Goal: Task Accomplishment & Management: Use online tool/utility

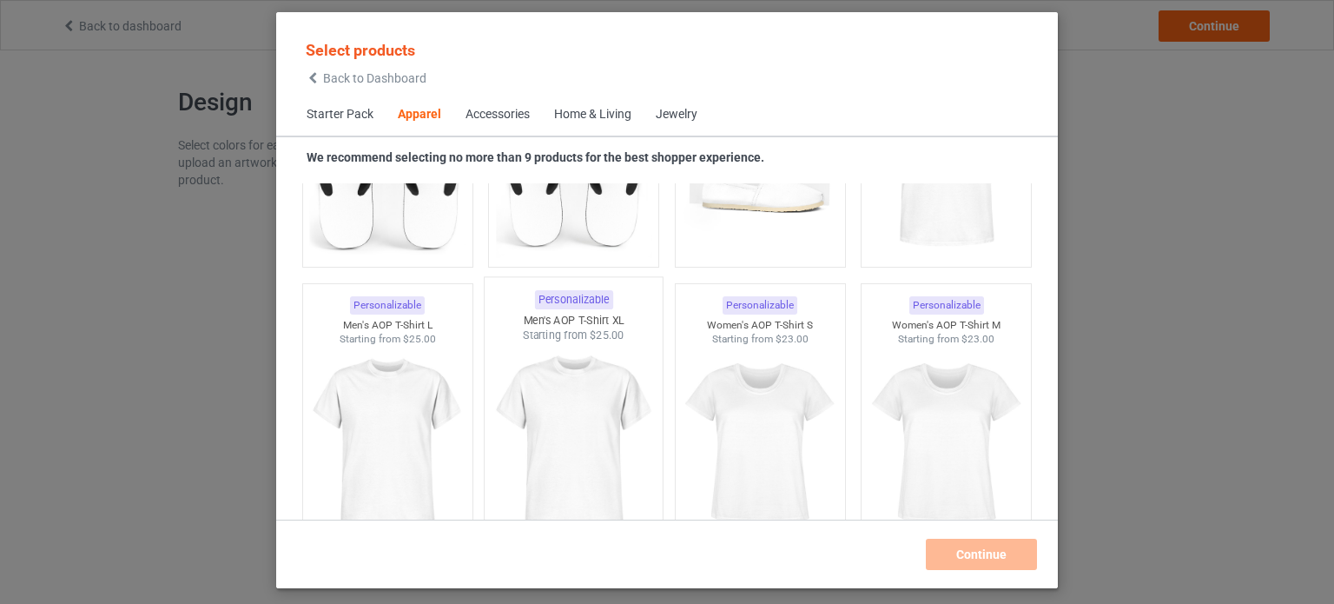
scroll to position [2616, 0]
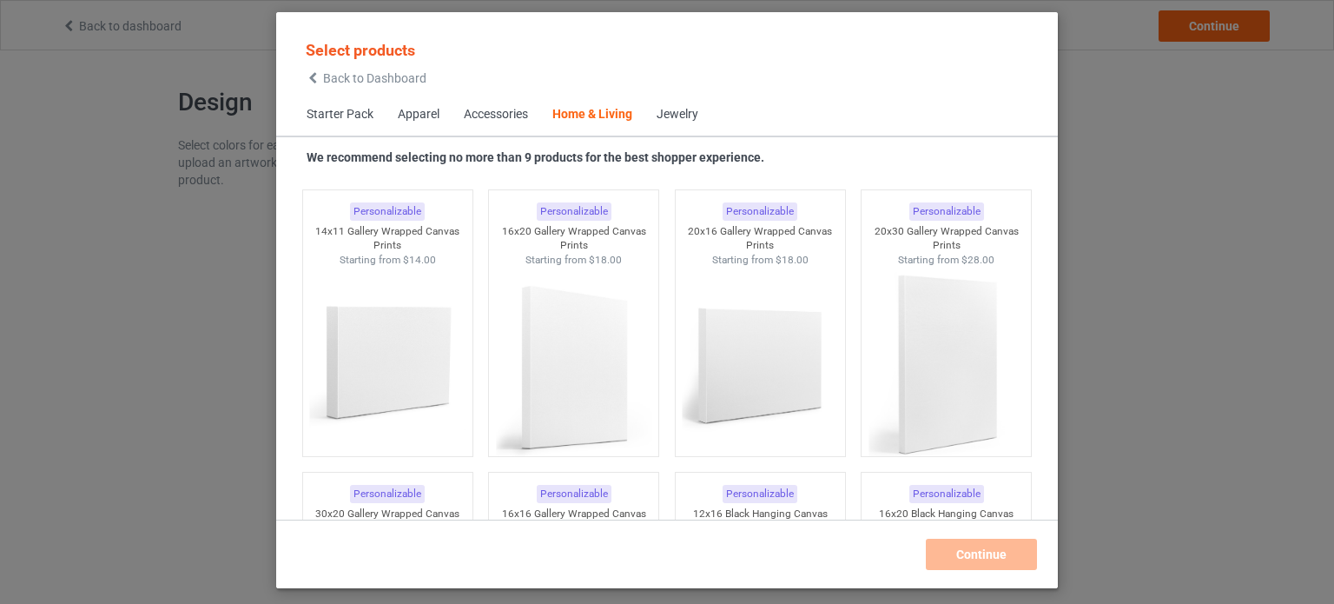
scroll to position [11766, 0]
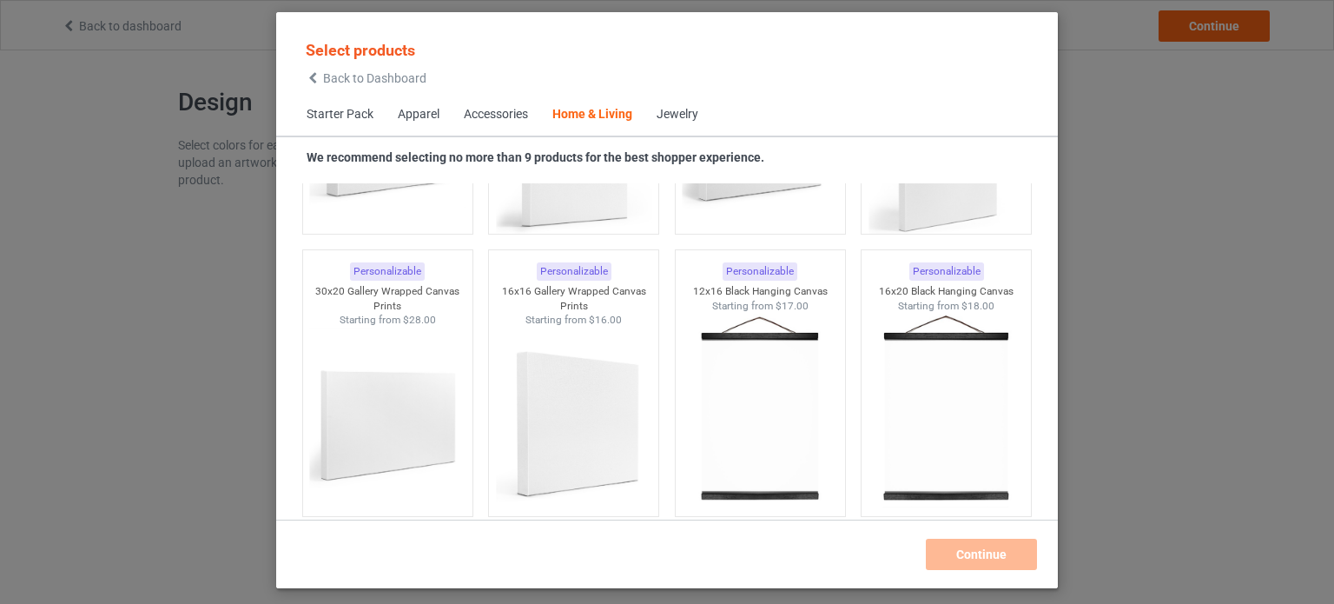
click at [685, 118] on div "Jewelry" at bounding box center [678, 114] width 42 height 17
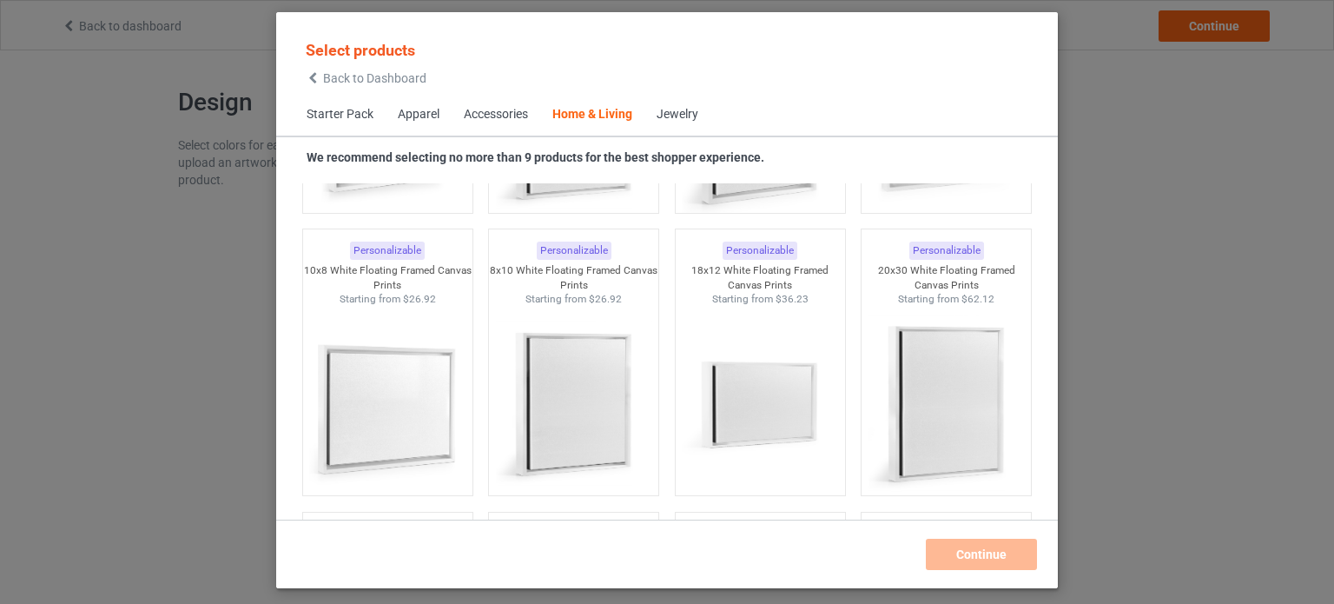
scroll to position [18840, 0]
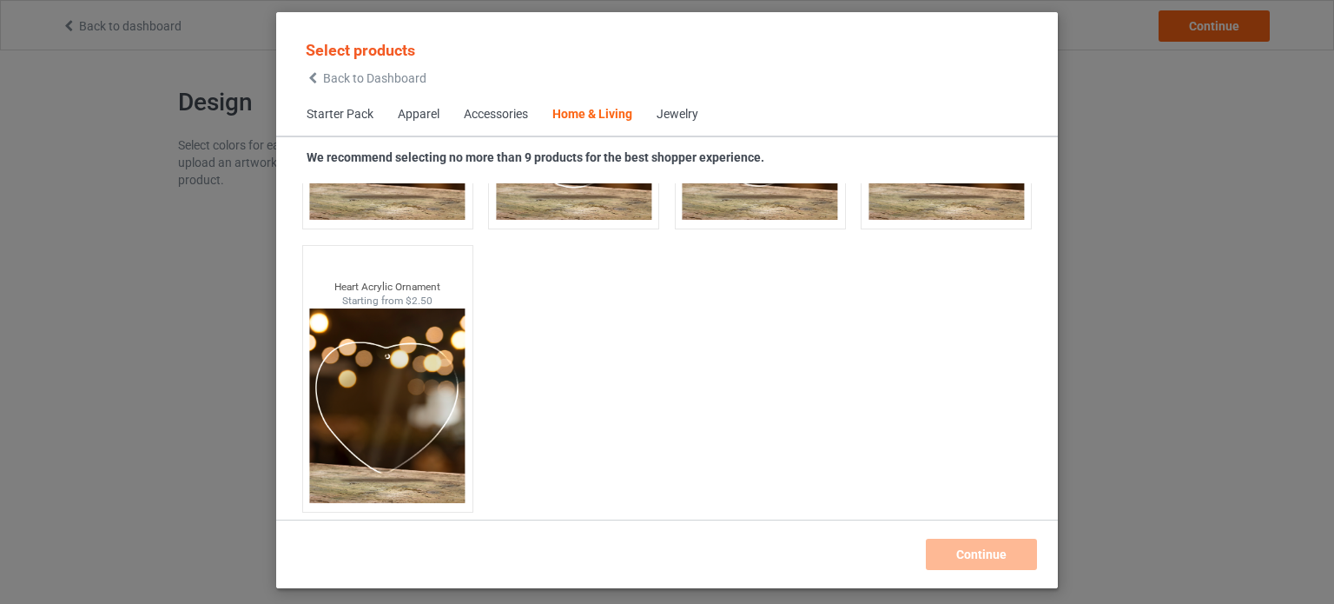
click at [681, 114] on div "Jewelry" at bounding box center [678, 114] width 42 height 17
click at [328, 107] on span "Starter Pack" at bounding box center [339, 115] width 91 height 42
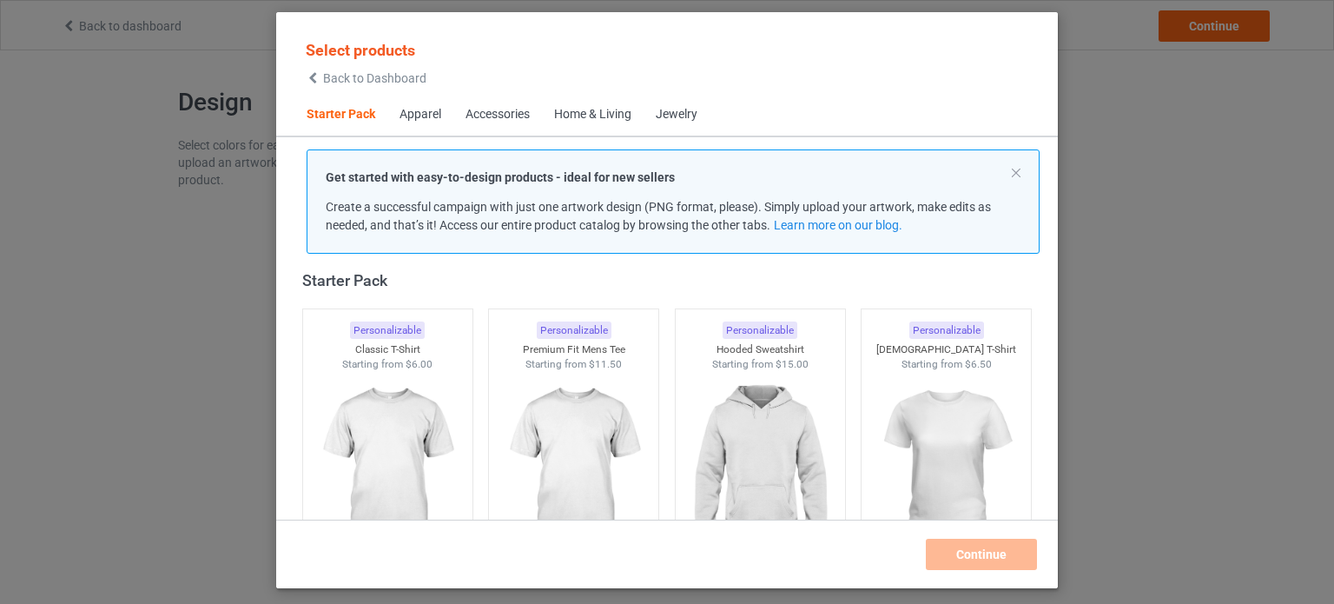
click at [334, 121] on span "Starter Pack" at bounding box center [340, 115] width 93 height 42
click at [691, 114] on div "Jewelry" at bounding box center [677, 114] width 42 height 17
click at [683, 117] on div "Jewelry" at bounding box center [677, 114] width 42 height 17
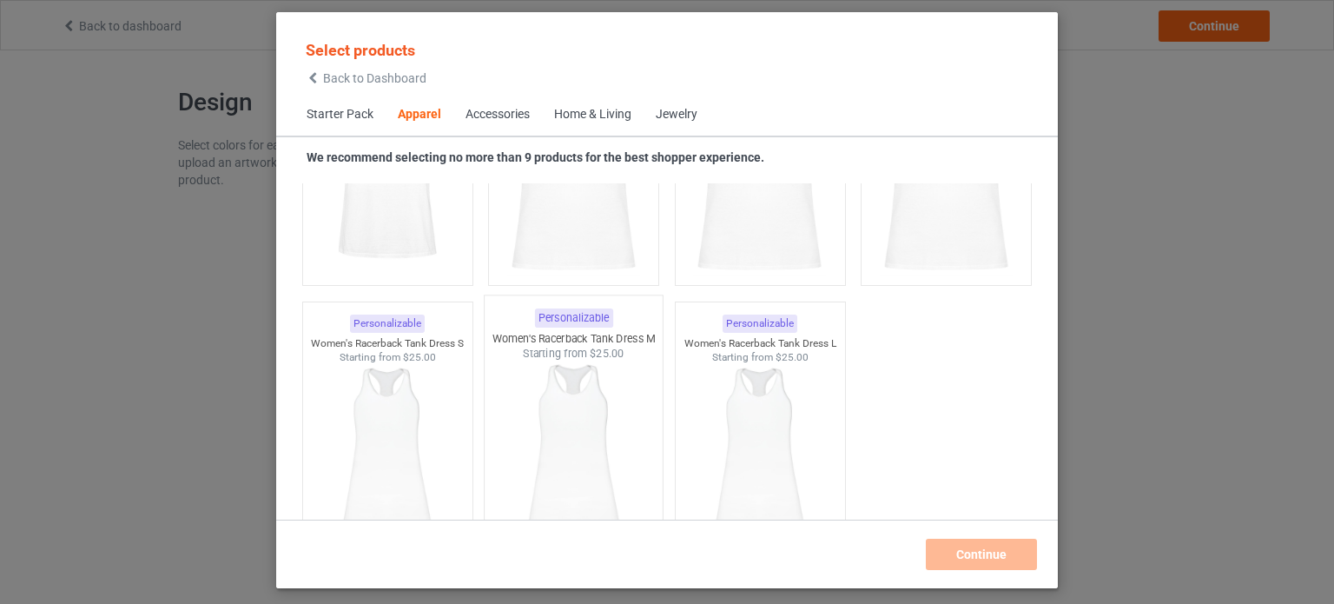
scroll to position [3497, 0]
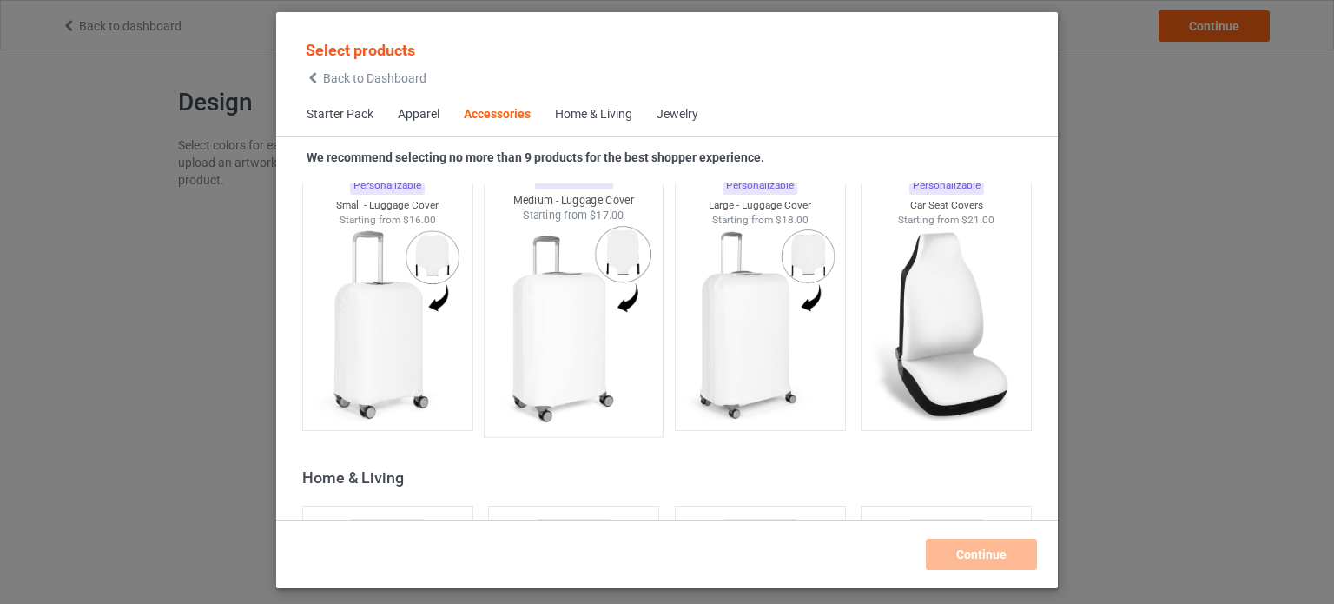
scroll to position [7435, 0]
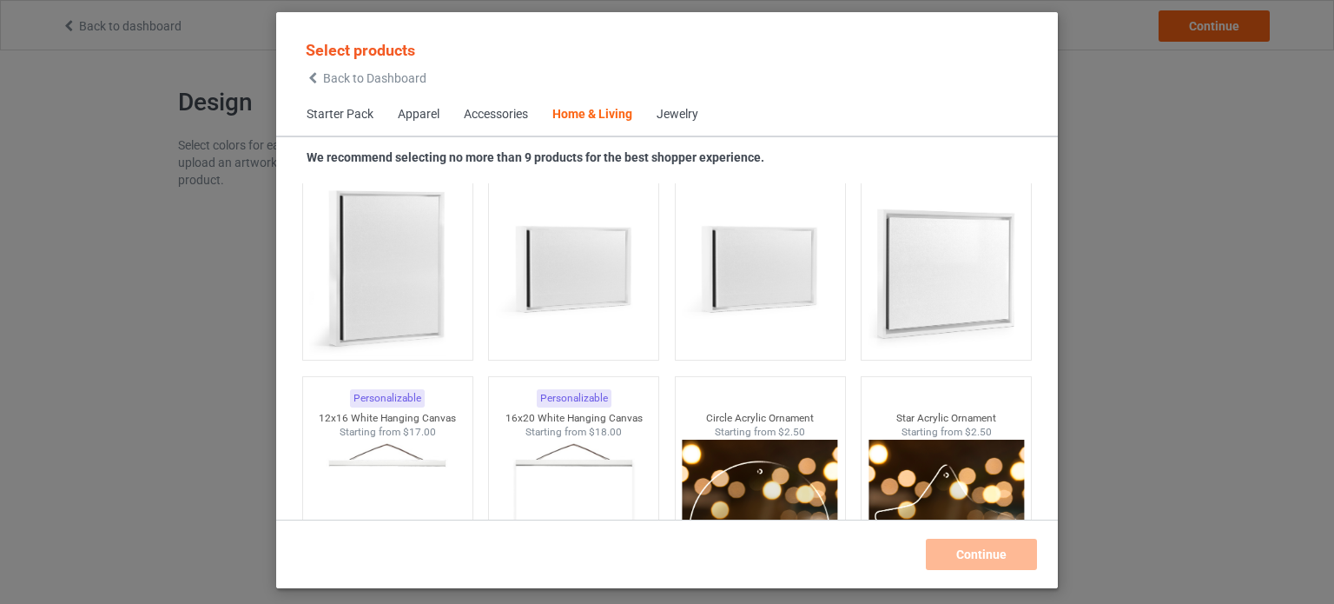
scroll to position [17913, 0]
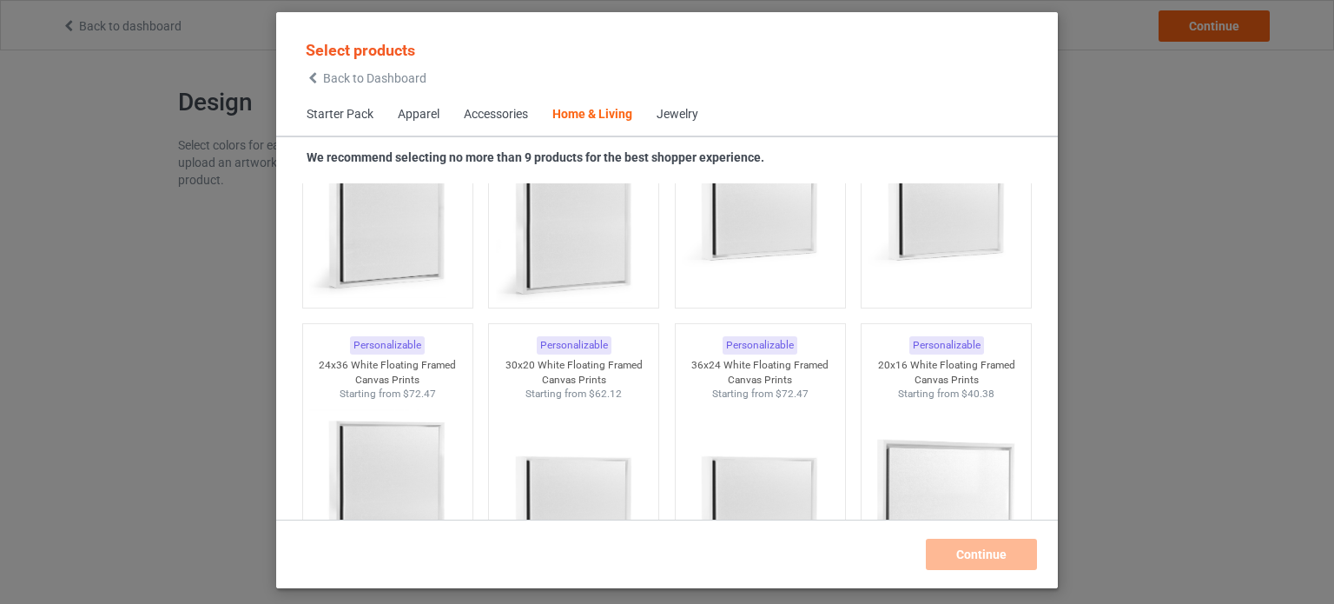
click at [309, 83] on icon at bounding box center [313, 78] width 15 height 12
